Goal: Check status: Check status

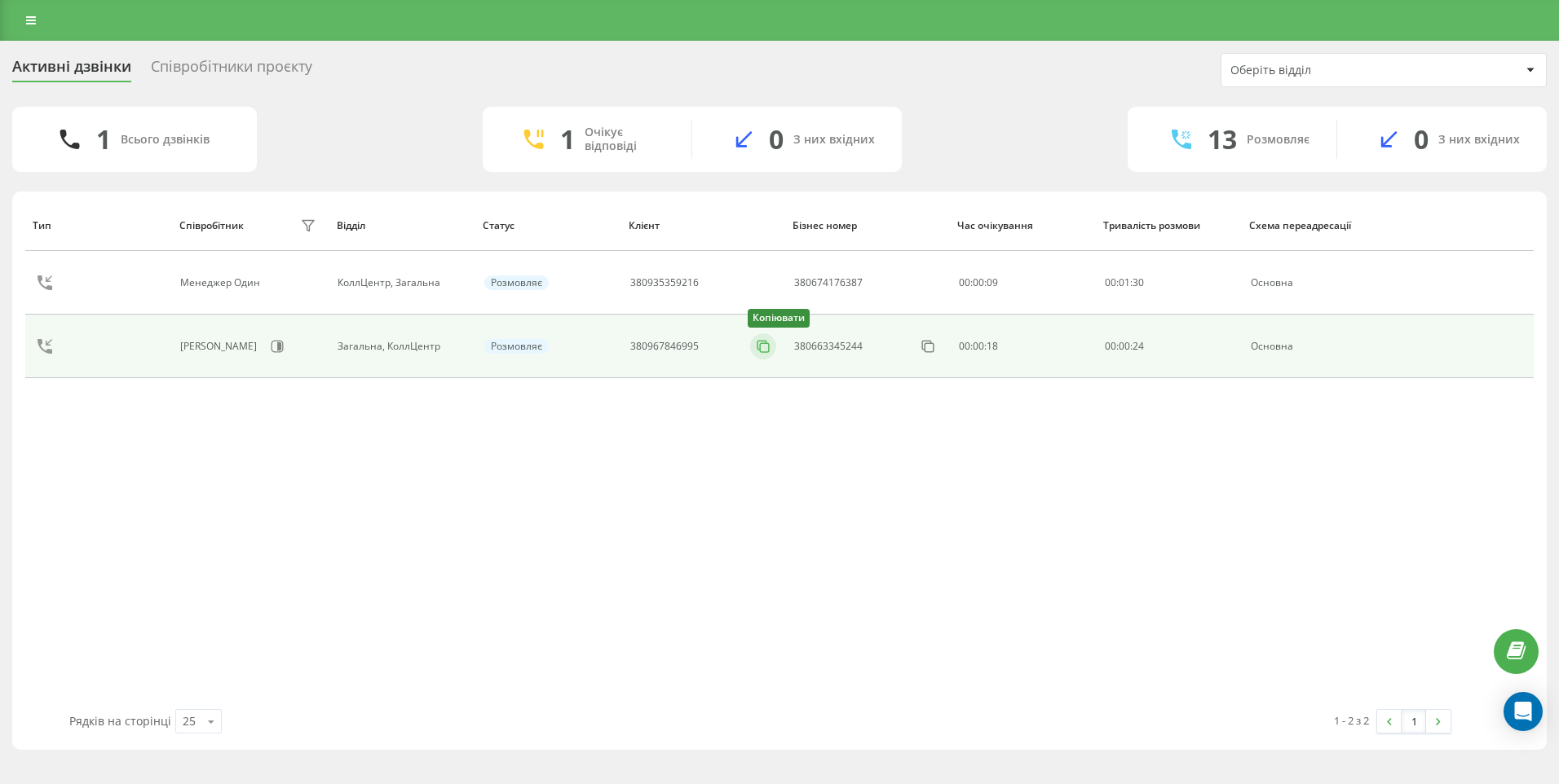
click at [765, 346] on icon at bounding box center [763, 346] width 16 height 16
click at [771, 346] on icon at bounding box center [763, 346] width 16 height 16
click at [932, 351] on icon at bounding box center [934, 346] width 16 height 16
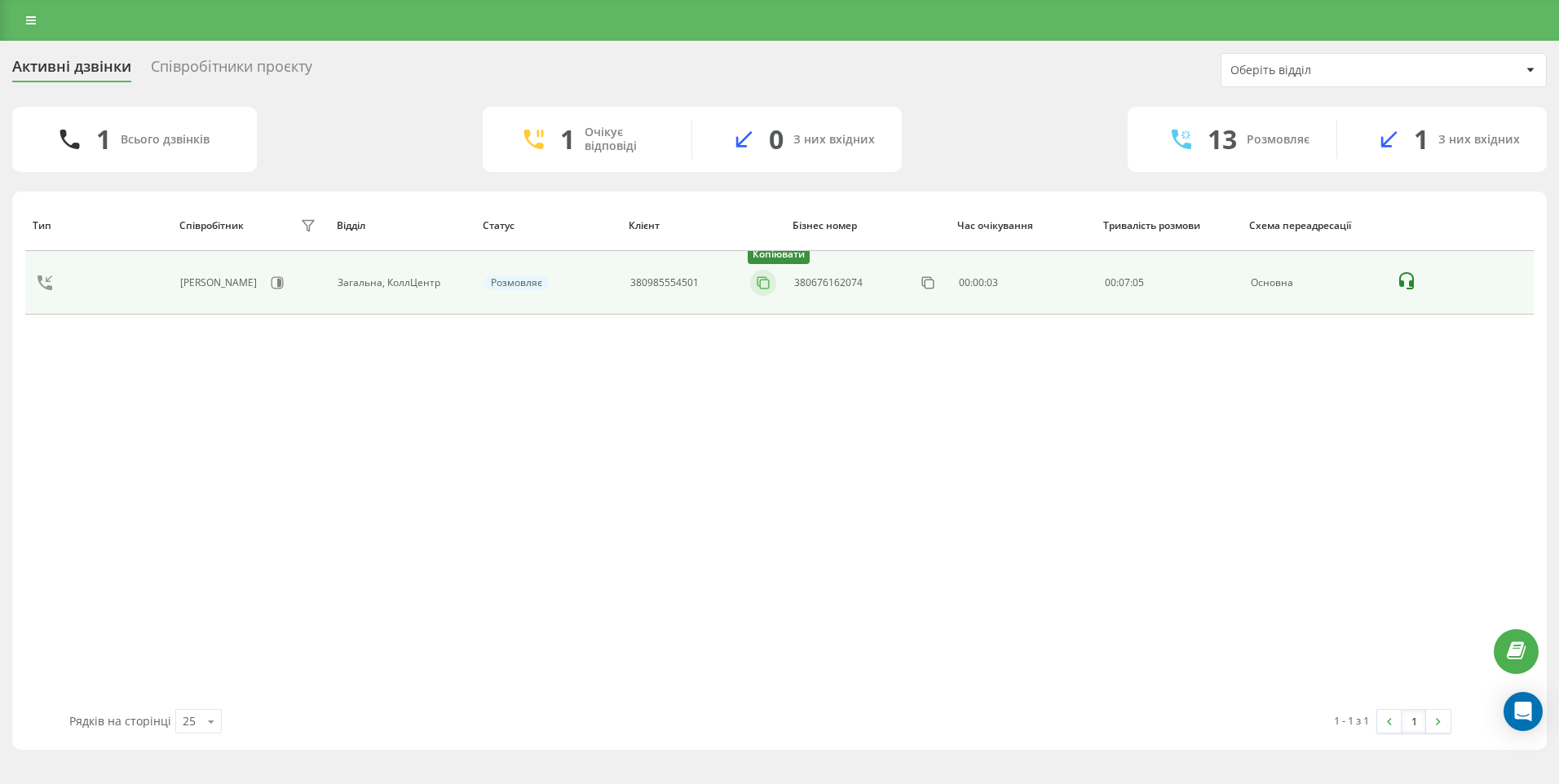
click at [767, 289] on icon at bounding box center [763, 283] width 16 height 16
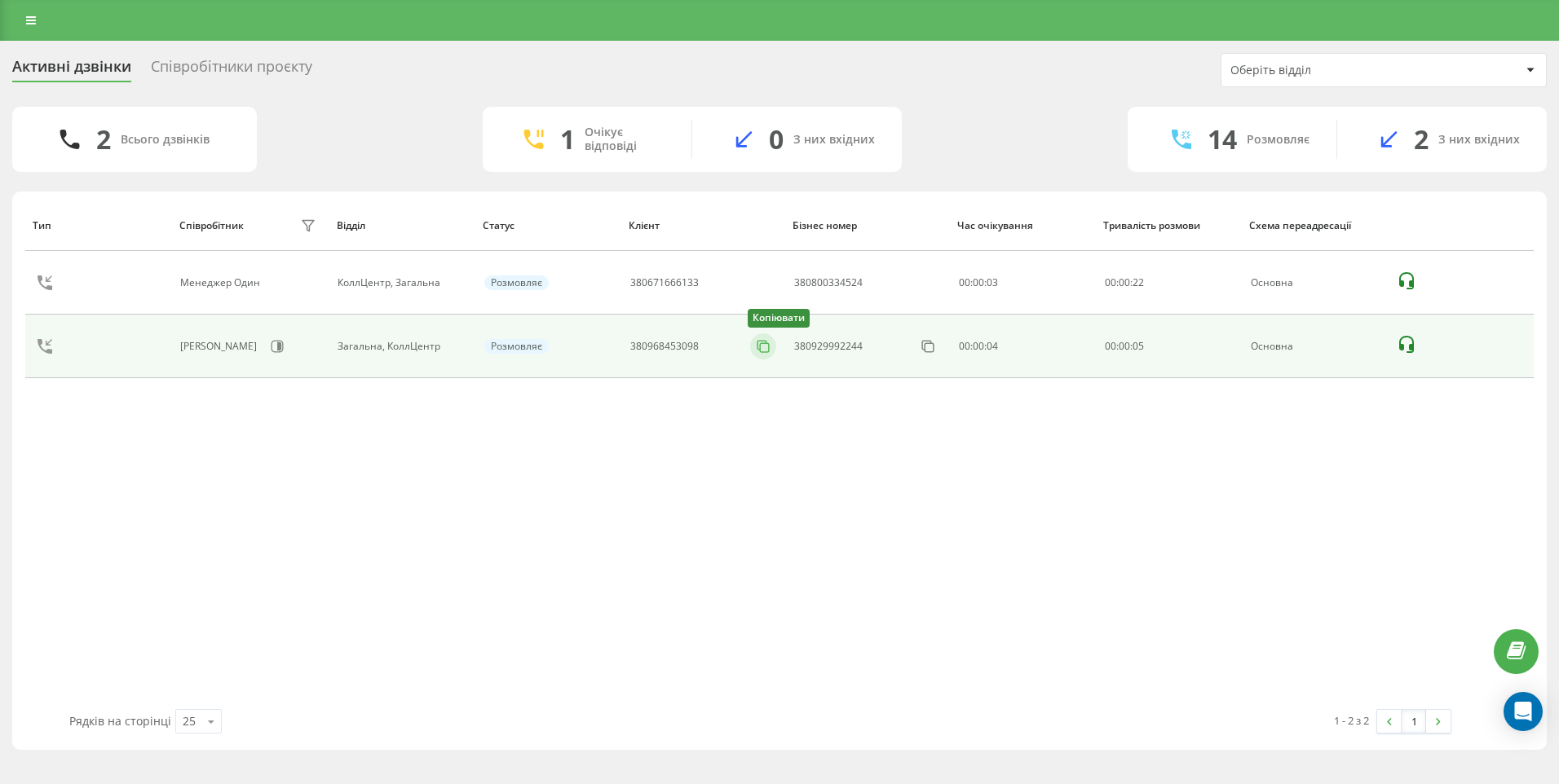
click at [758, 346] on div "Тип Співробітник фільтру Відділ Статус Клієнт Бізнес номер Час очікування Трива…" at bounding box center [779, 454] width 1508 height 509
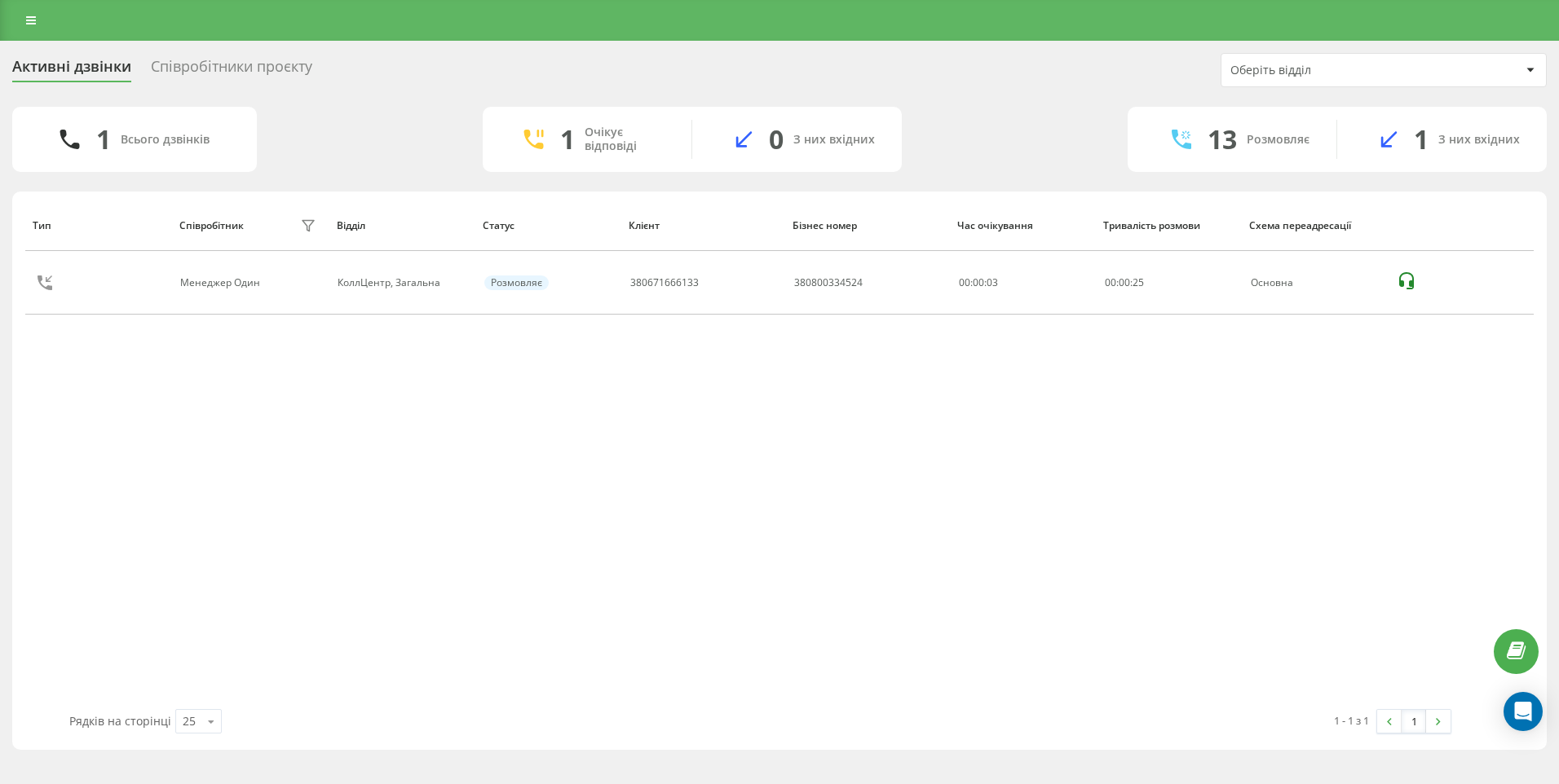
click at [786, 580] on div "Тип Співробітник фільтру Відділ Статус Клієнт Бізнес номер Час очікування Трива…" at bounding box center [779, 454] width 1508 height 509
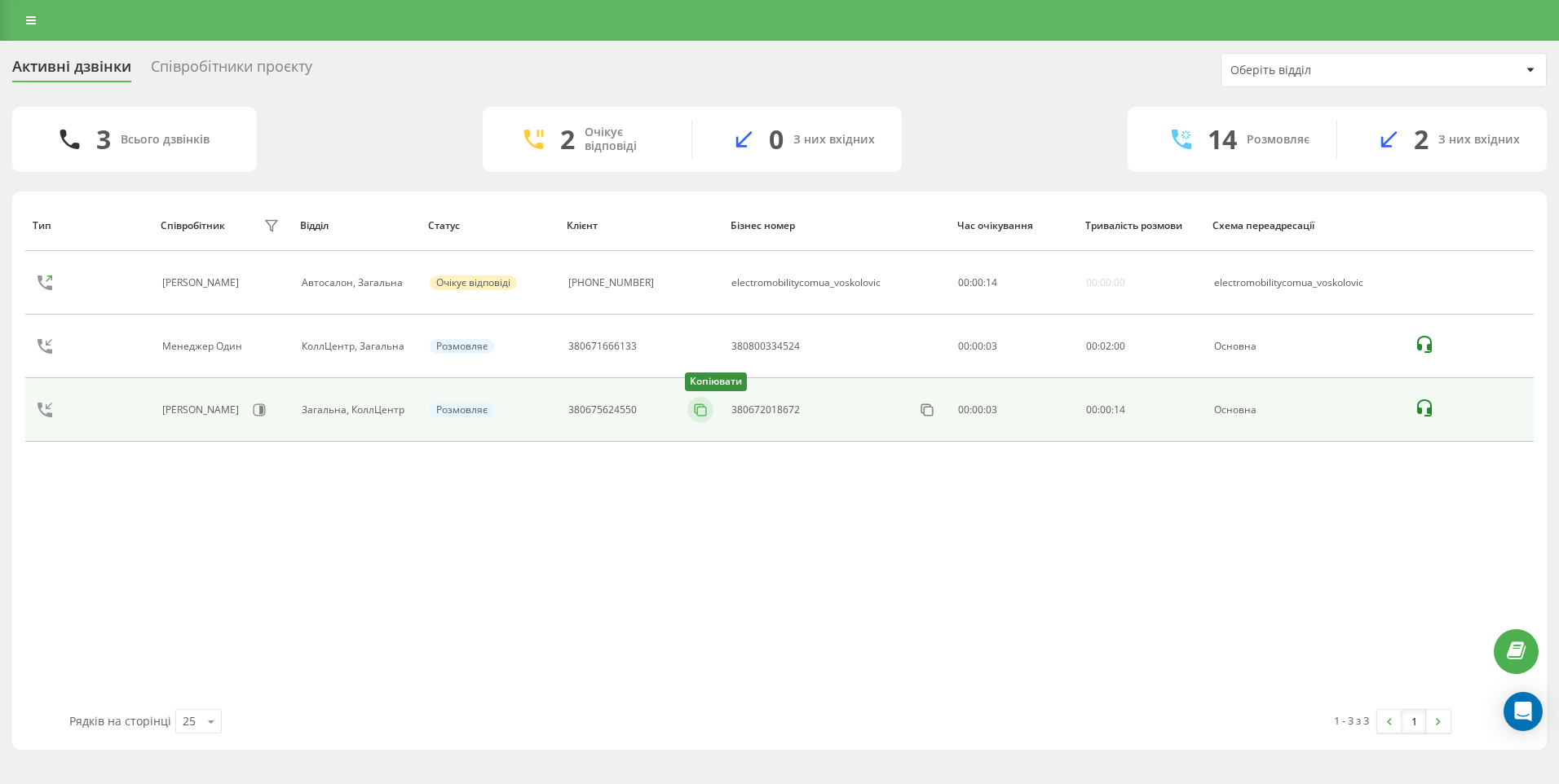
click at [692, 412] on icon at bounding box center [700, 410] width 16 height 16
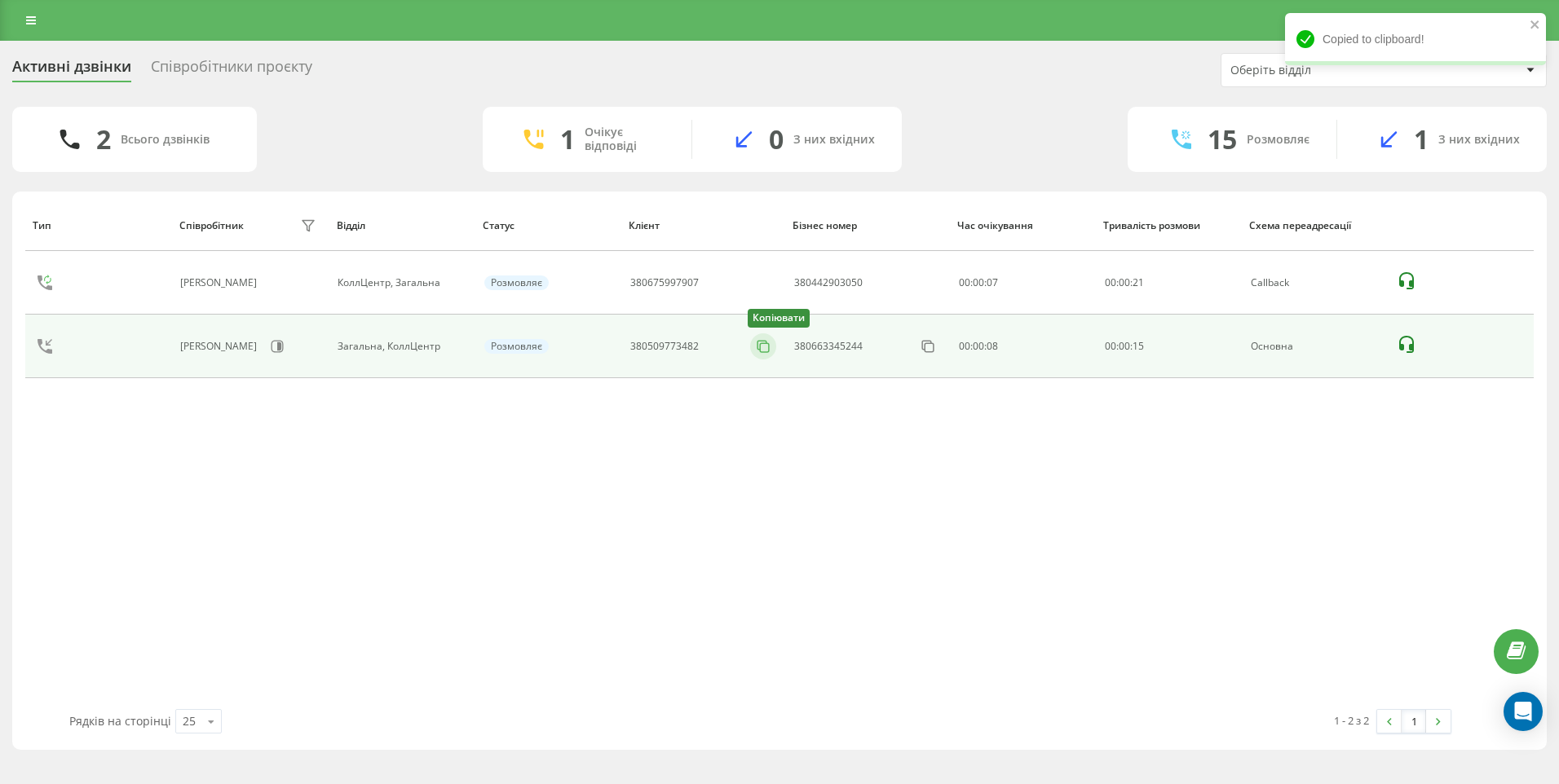
click at [761, 348] on rect at bounding box center [764, 347] width 9 height 9
click at [767, 351] on icon at bounding box center [763, 346] width 16 height 16
click at [760, 351] on icon at bounding box center [763, 346] width 16 height 16
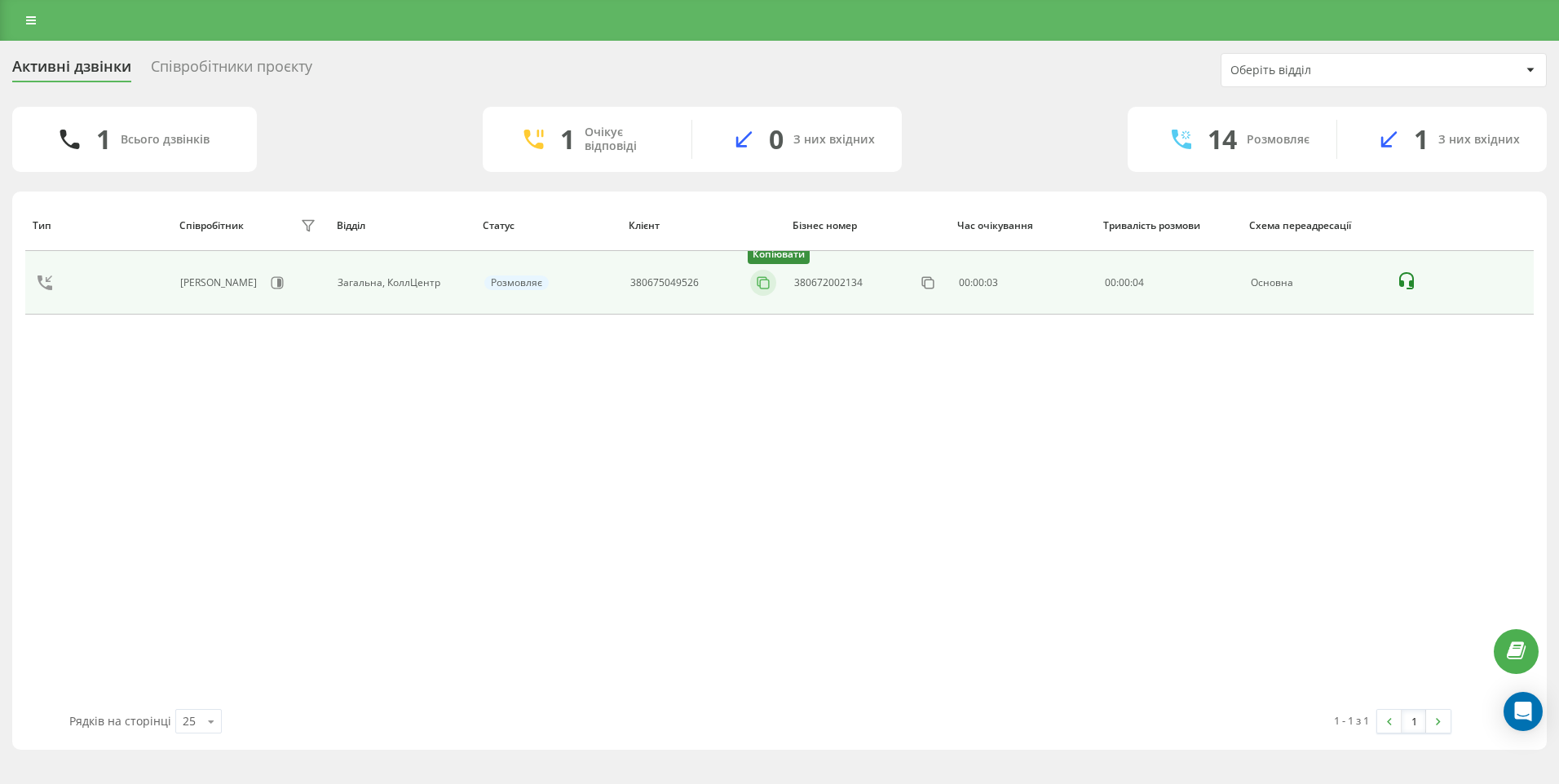
click at [759, 278] on icon at bounding box center [763, 283] width 16 height 16
click at [765, 286] on icon at bounding box center [763, 283] width 16 height 16
click at [765, 278] on icon at bounding box center [763, 283] width 16 height 16
click at [765, 287] on icon at bounding box center [763, 283] width 16 height 16
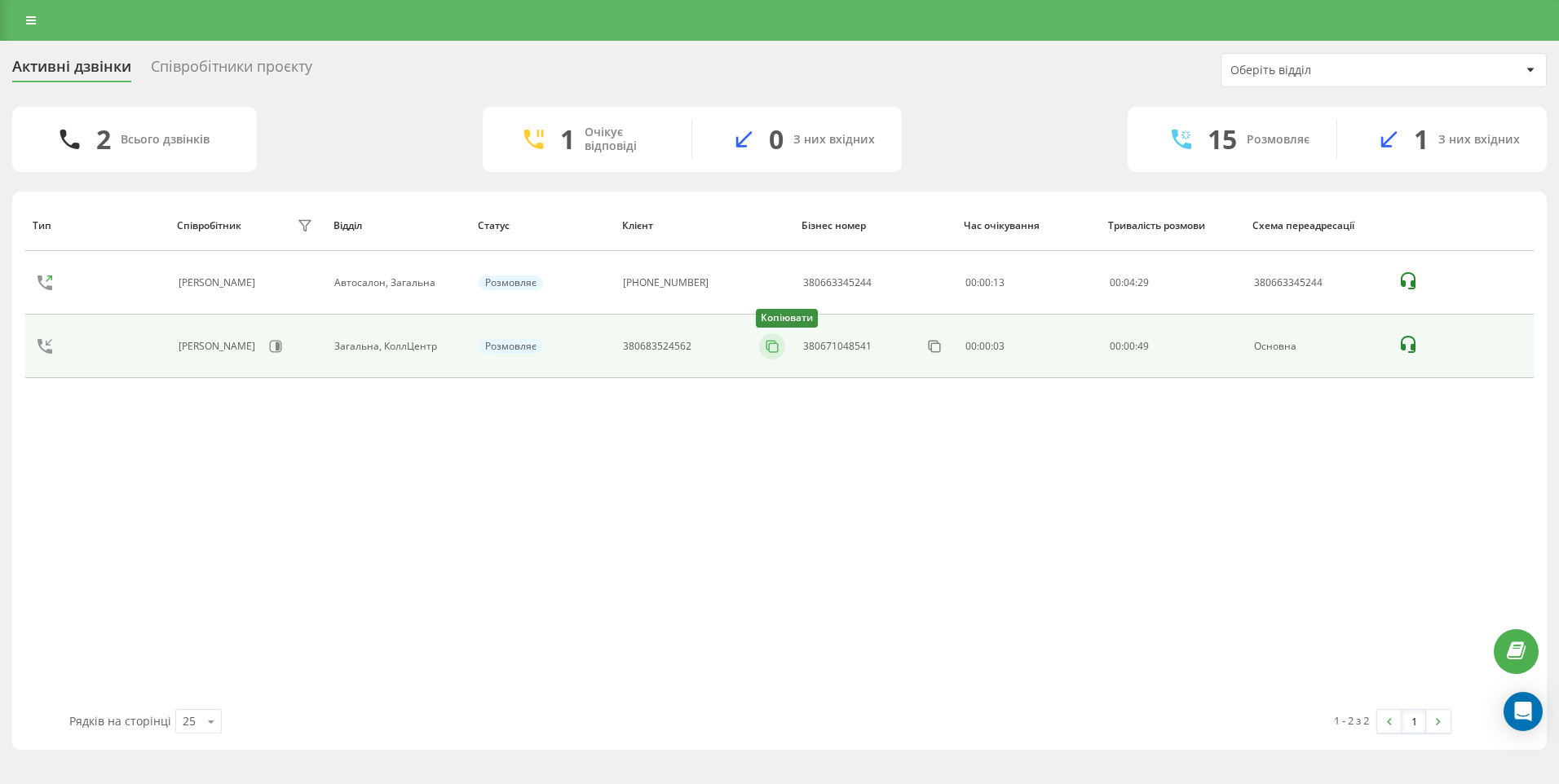
click at [774, 346] on icon at bounding box center [772, 346] width 16 height 16
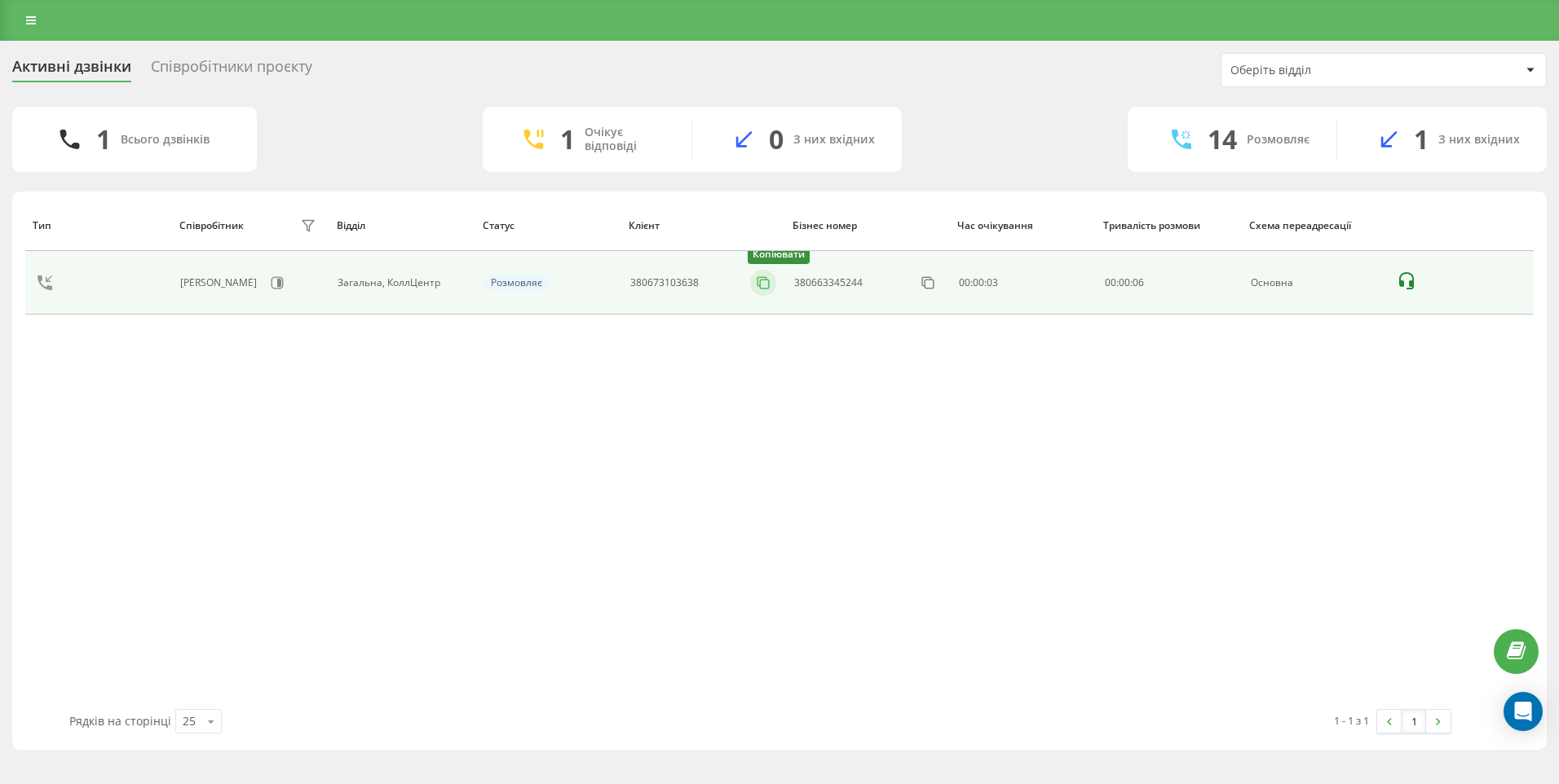
click at [759, 284] on icon at bounding box center [763, 283] width 16 height 16
click at [760, 284] on icon at bounding box center [763, 283] width 16 height 16
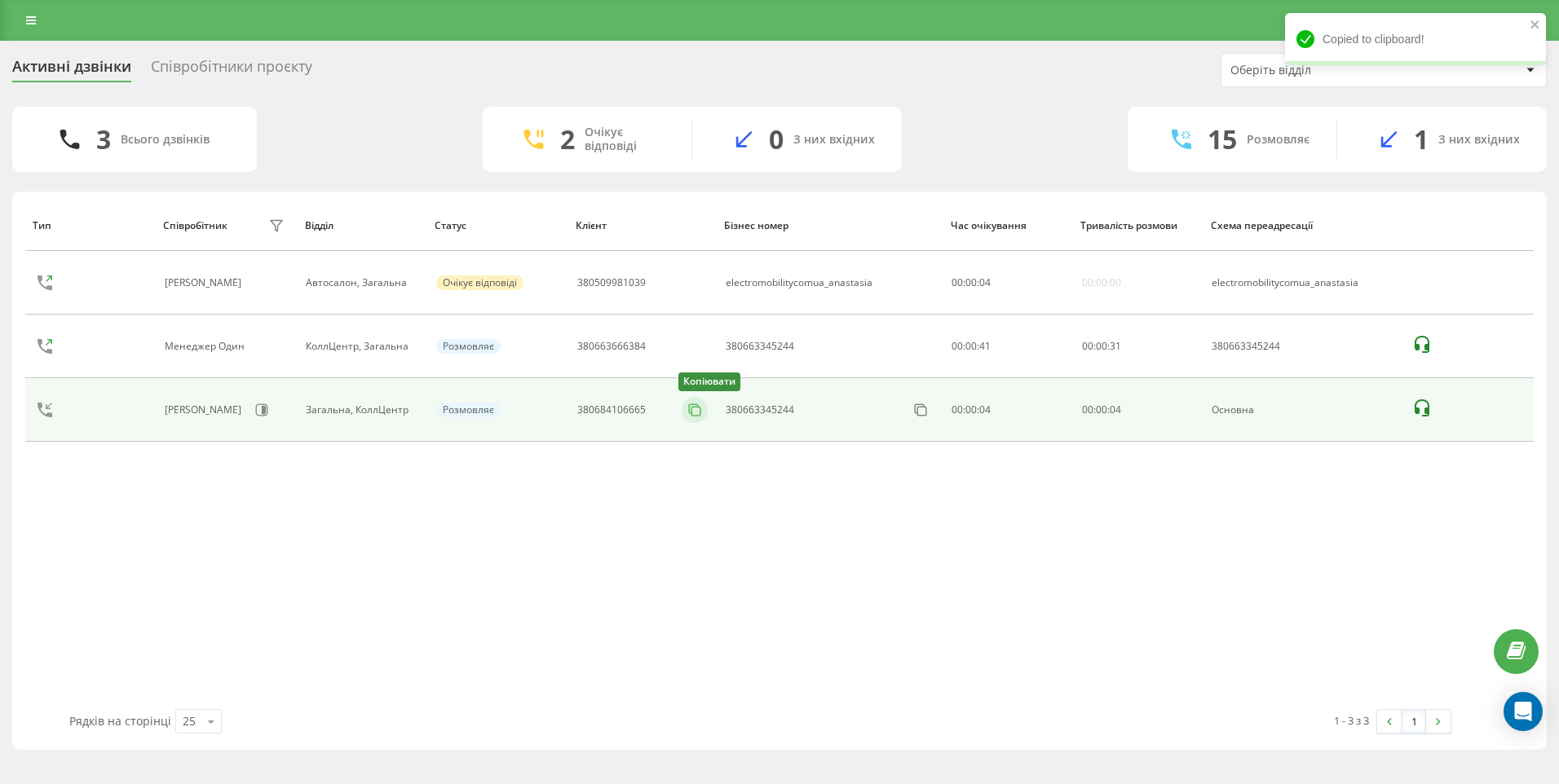
click at [690, 408] on icon at bounding box center [694, 410] width 16 height 16
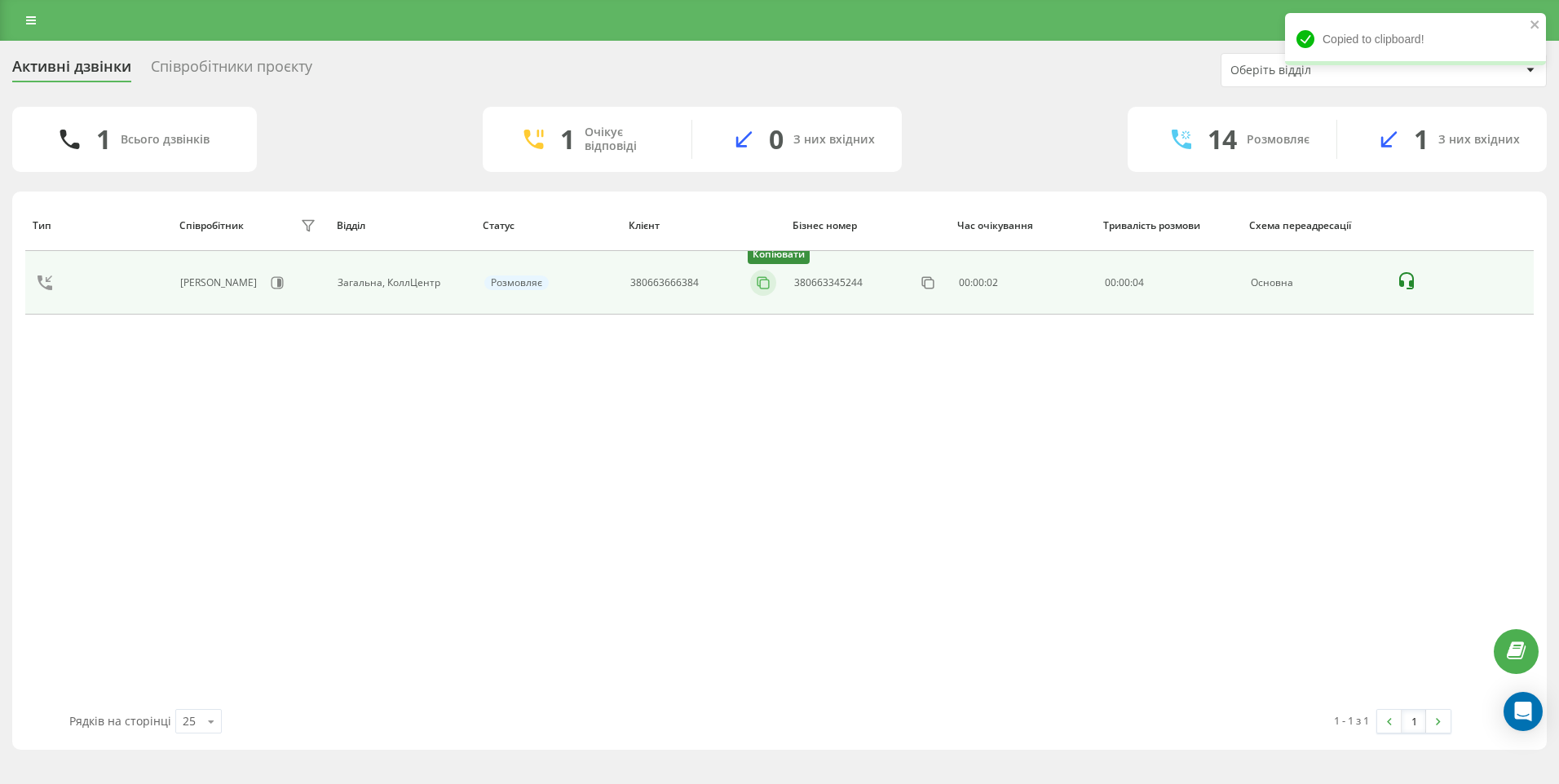
click at [761, 290] on icon at bounding box center [763, 283] width 16 height 16
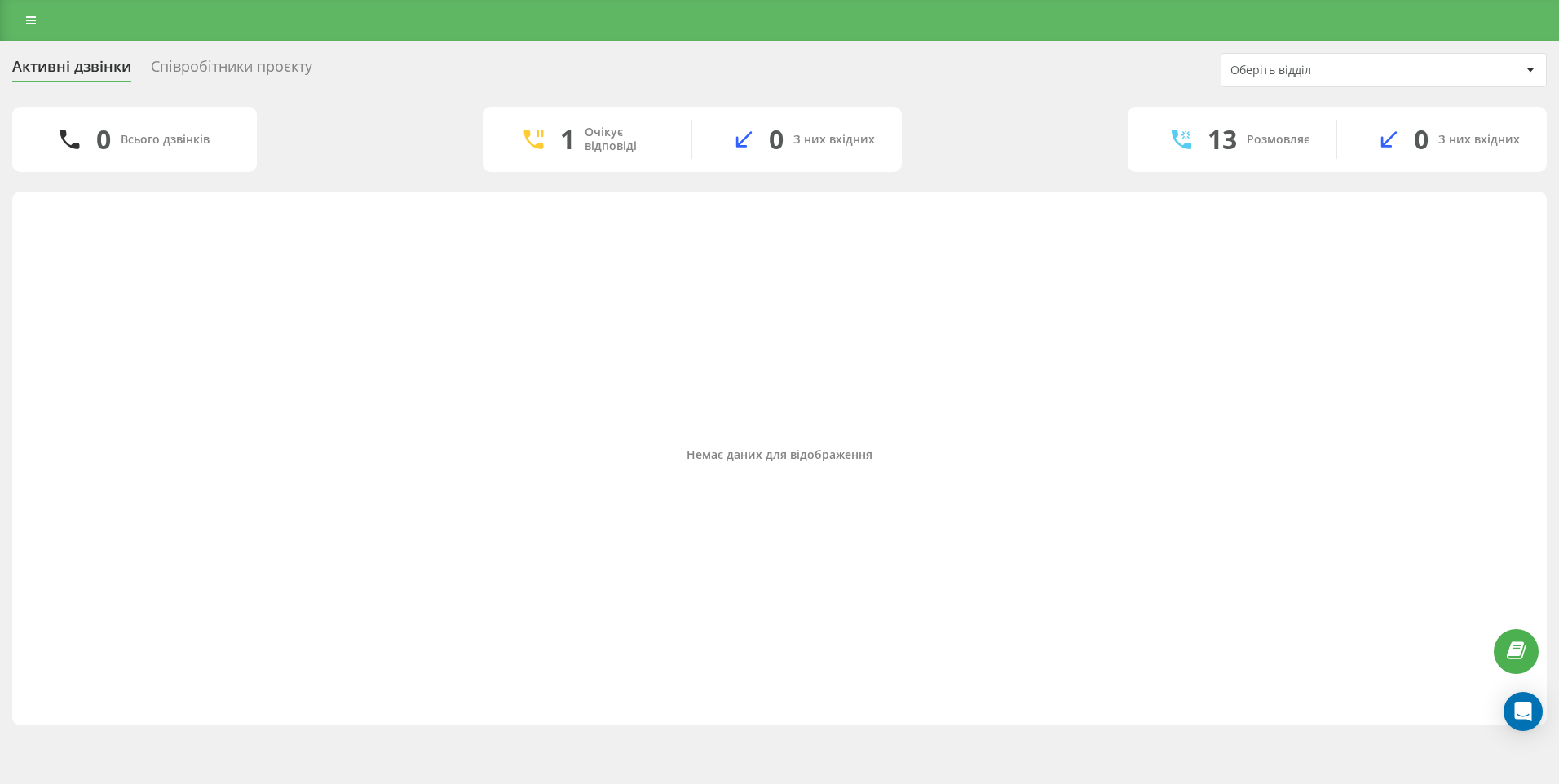
click at [1252, 475] on div "Немає даних для відображення" at bounding box center [779, 454] width 1508 height 509
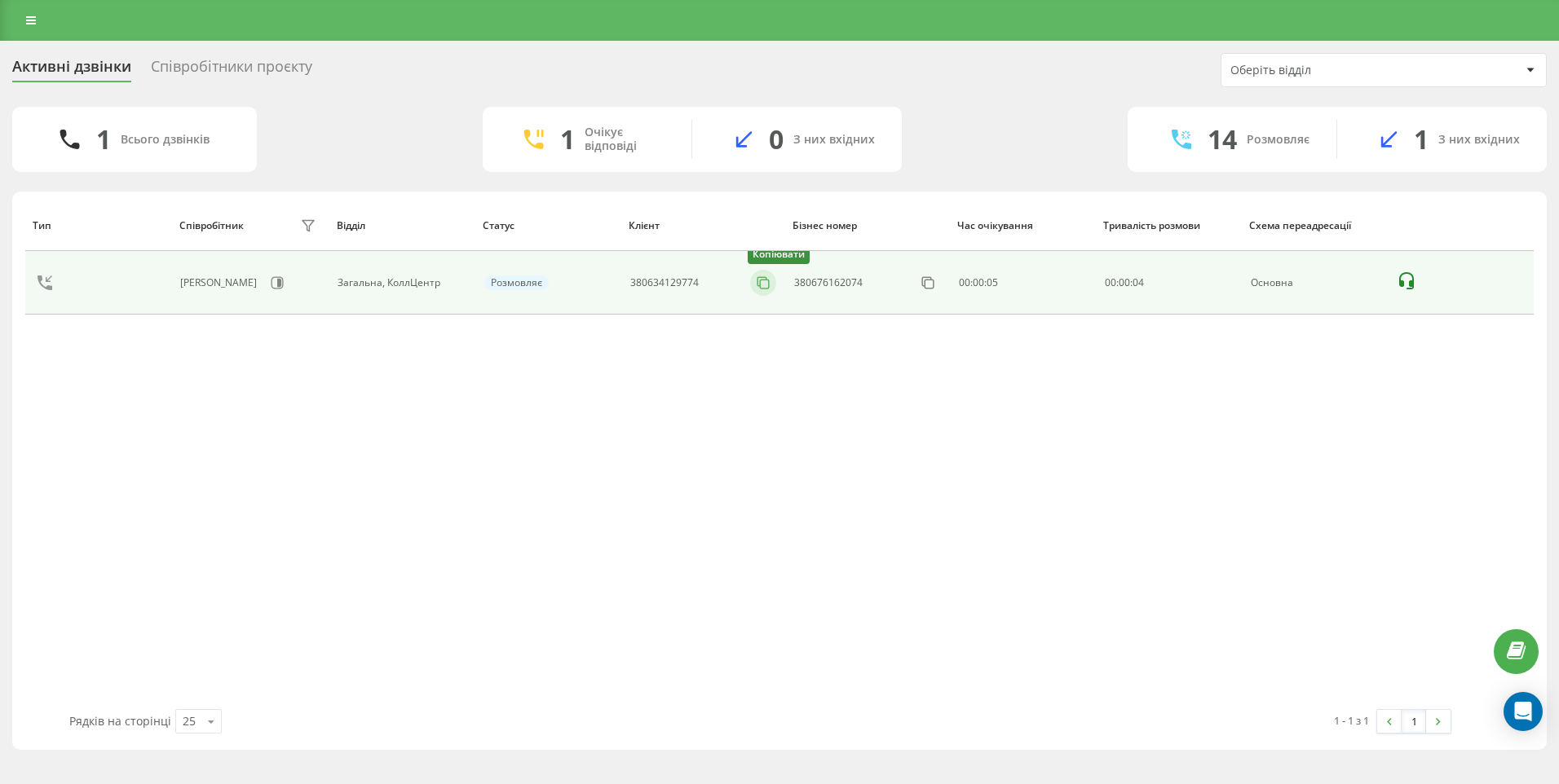
click at [758, 280] on icon at bounding box center [761, 281] width 9 height 9
click at [764, 280] on icon at bounding box center [763, 283] width 16 height 16
